Goal: Transaction & Acquisition: Purchase product/service

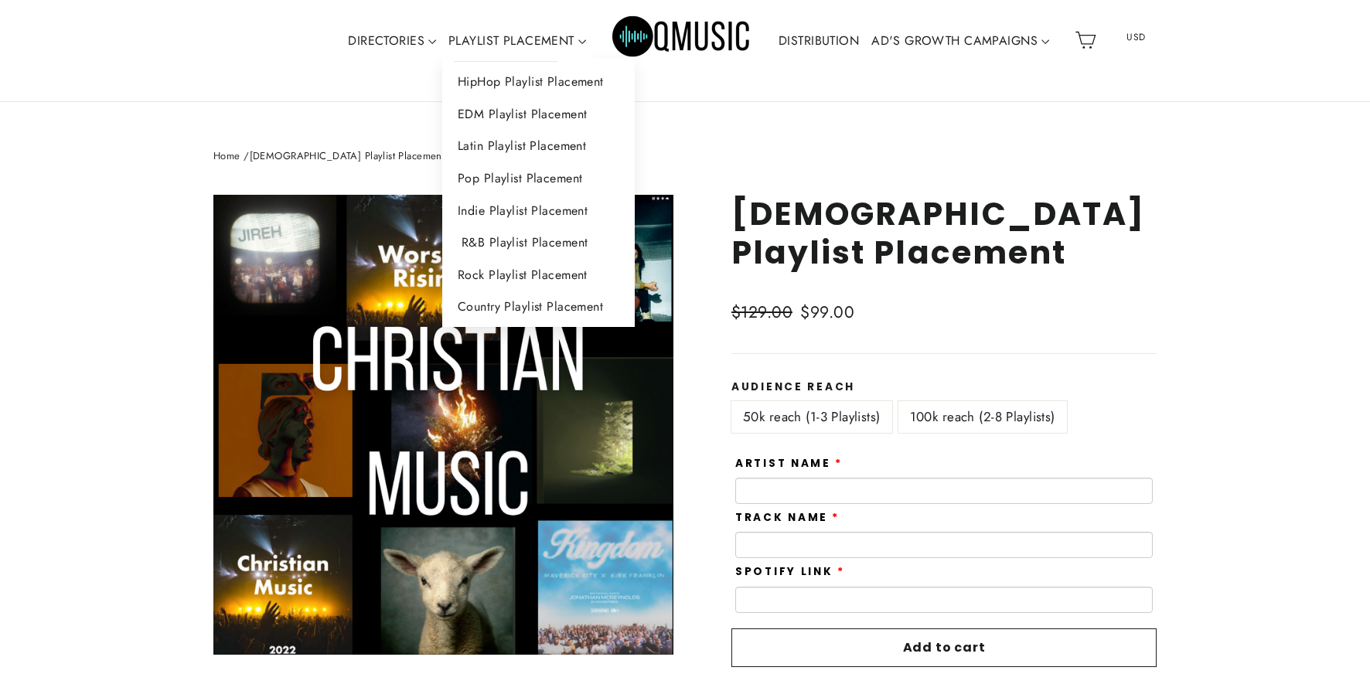
scroll to position [56, 0]
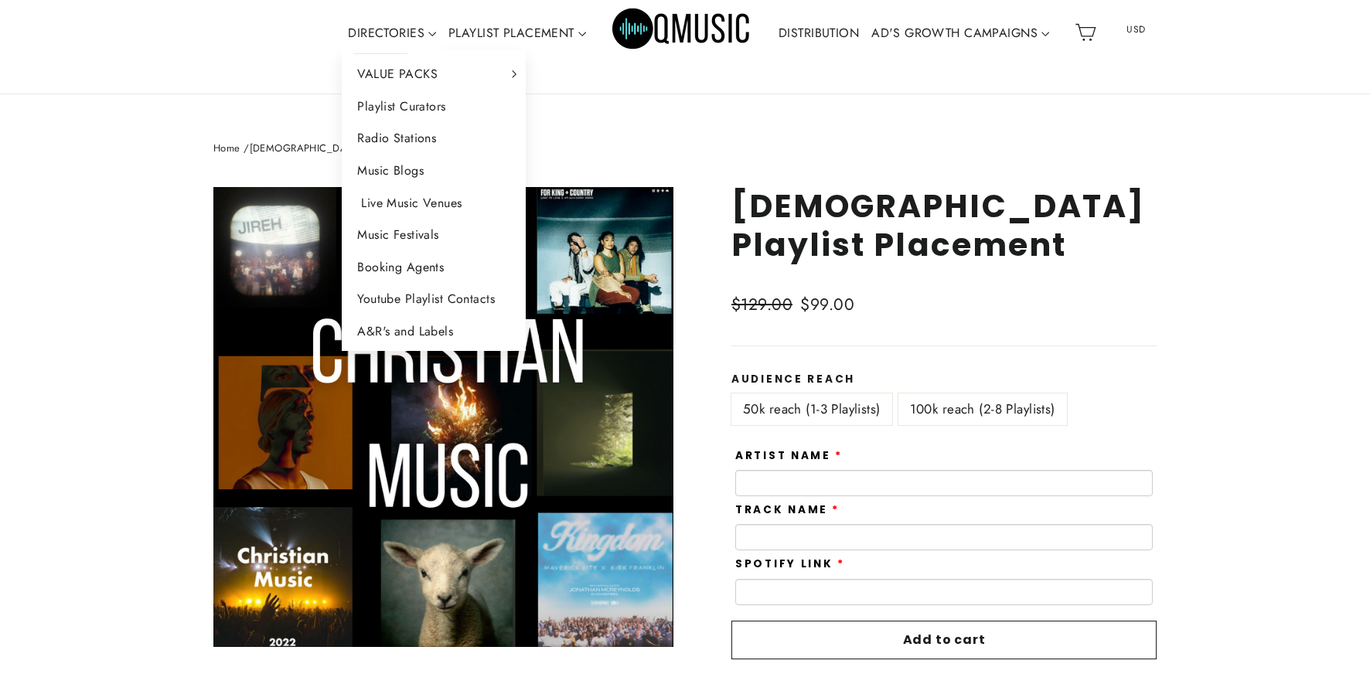
click at [447, 205] on link "Live Music Venues" at bounding box center [434, 203] width 184 height 32
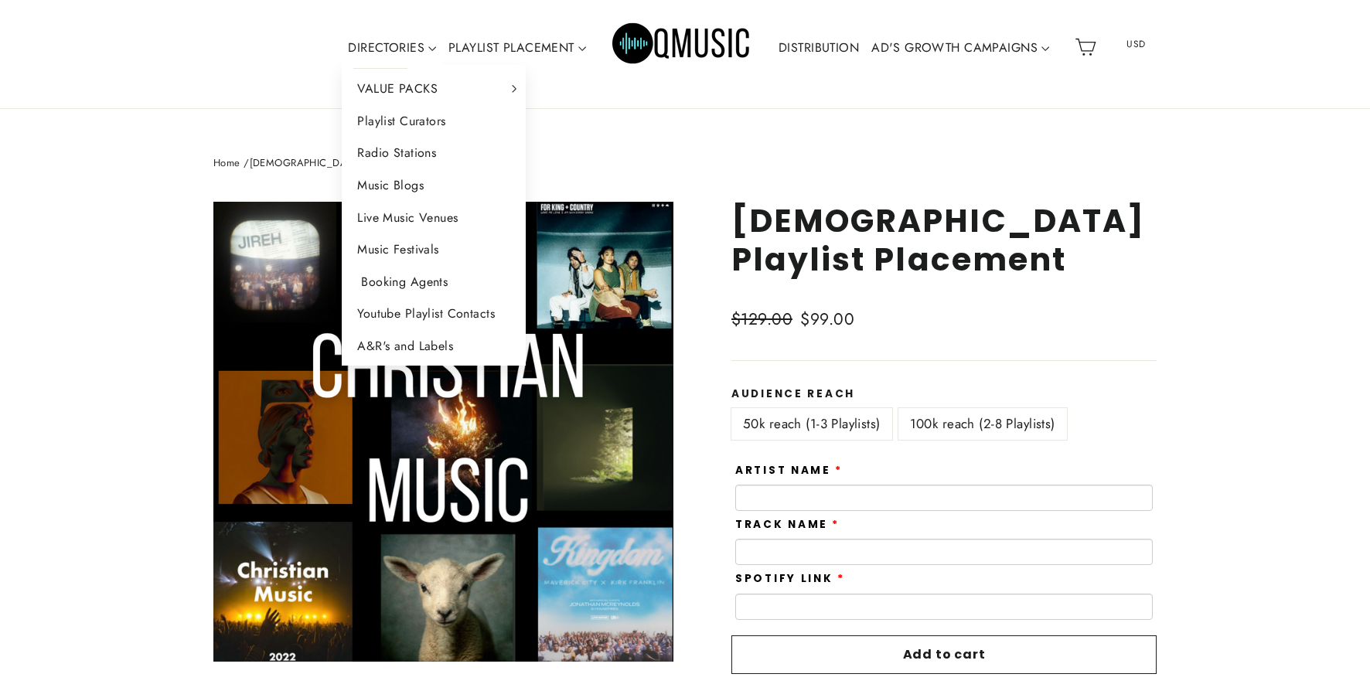
scroll to position [39, 0]
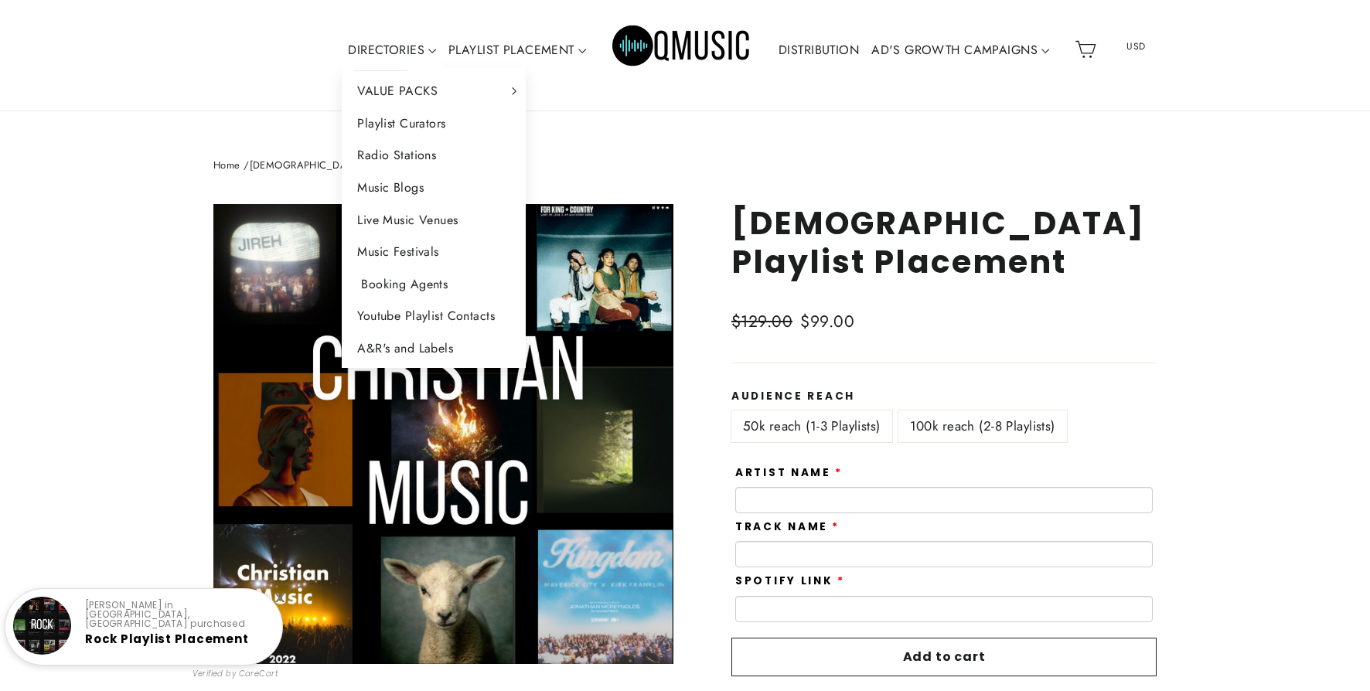
click at [430, 284] on link "Booking Agents" at bounding box center [434, 284] width 184 height 32
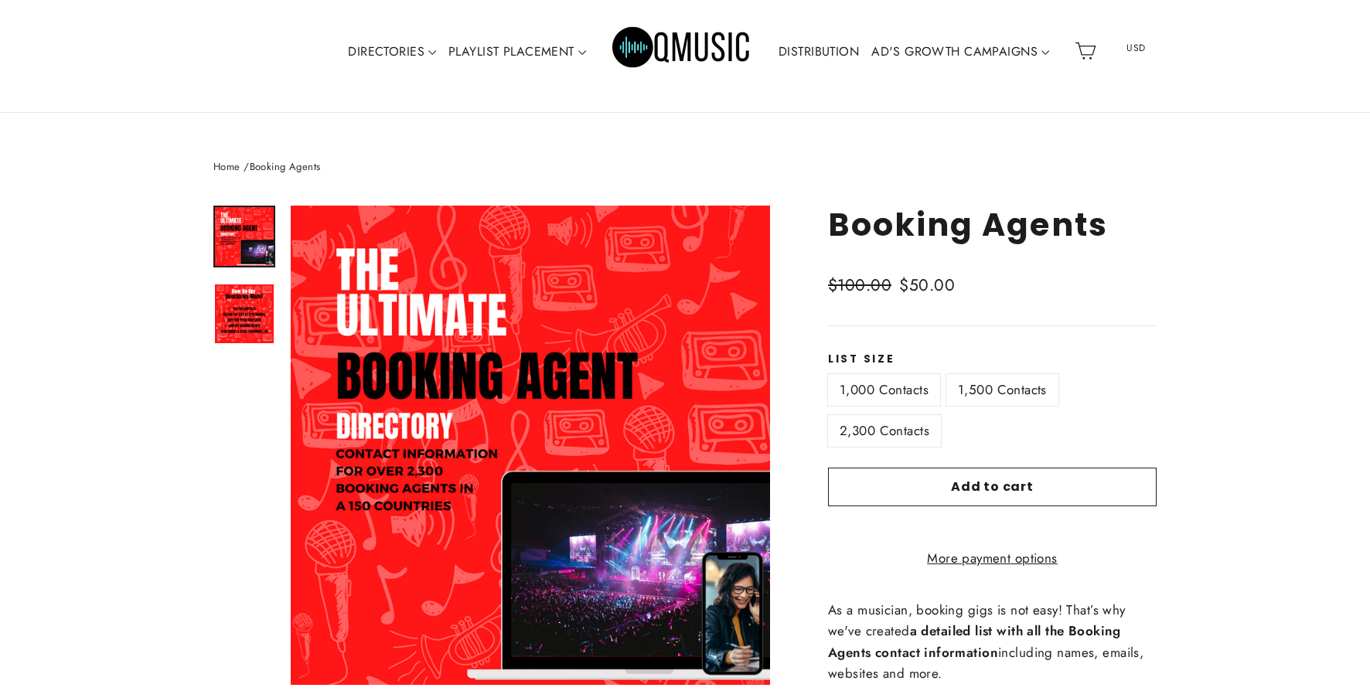
scroll to position [18, 0]
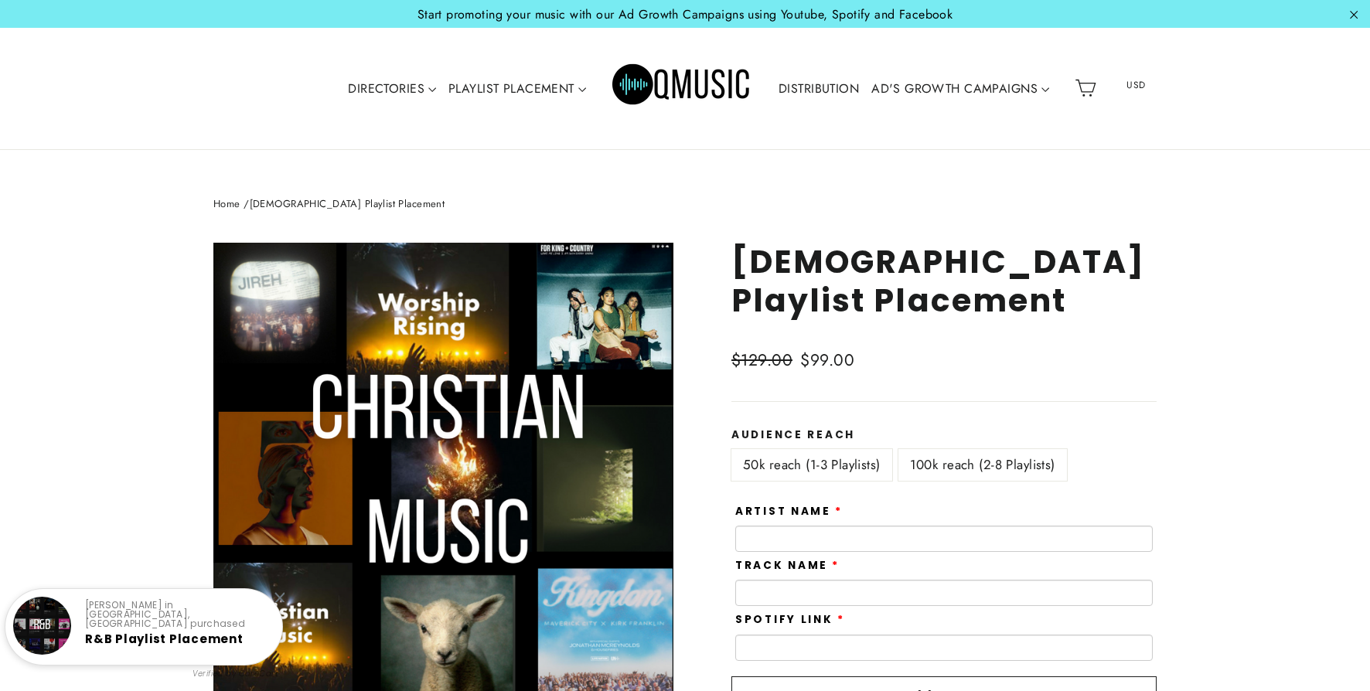
click at [873, 387] on div "**********" at bounding box center [927, 609] width 460 height 732
click at [1017, 464] on label "100k reach (2-8 Playlists)" at bounding box center [982, 465] width 169 height 32
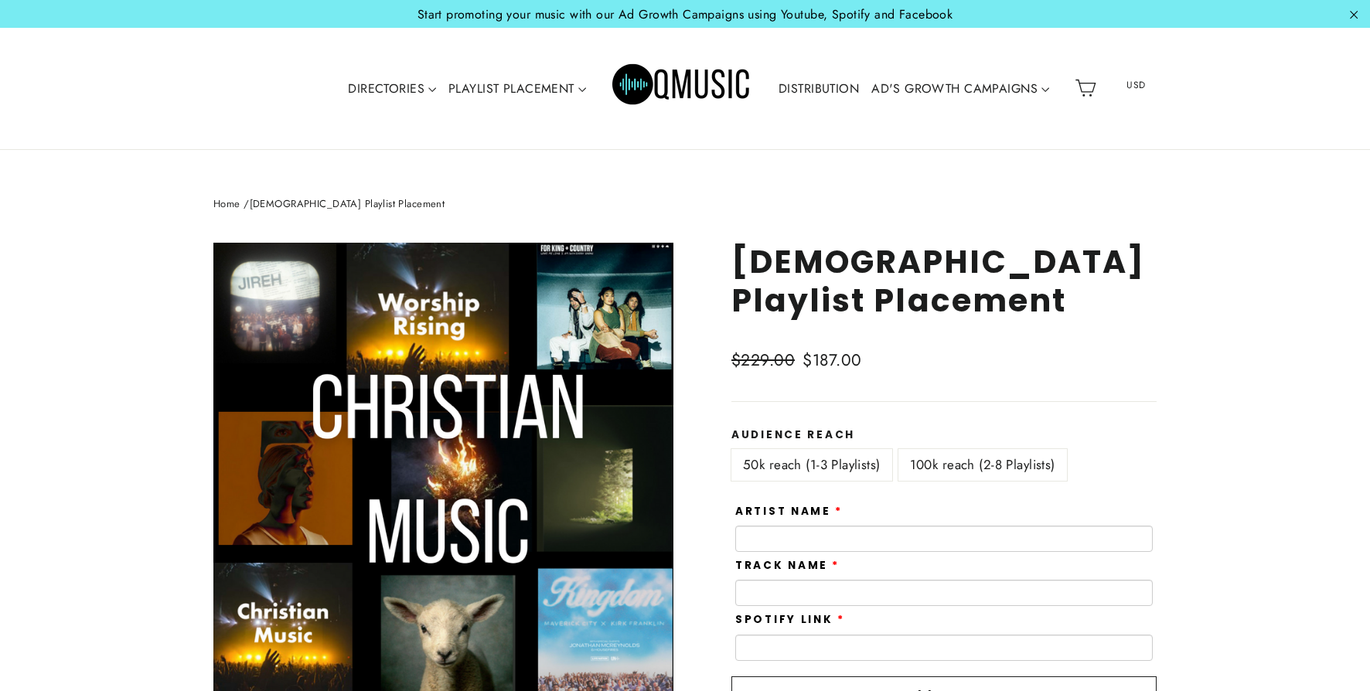
click at [838, 468] on label "50k reach (1-3 Playlists)" at bounding box center [811, 465] width 161 height 32
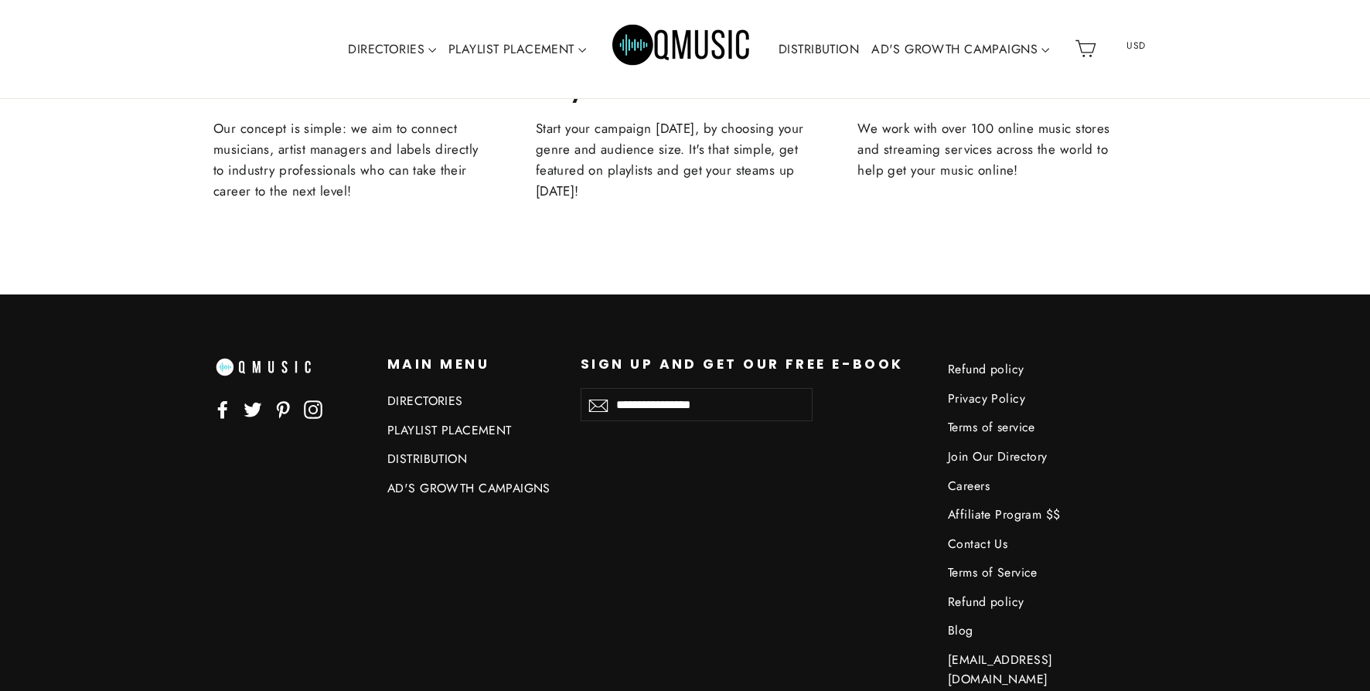
scroll to position [3481, 0]
